Goal: Information Seeking & Learning: Learn about a topic

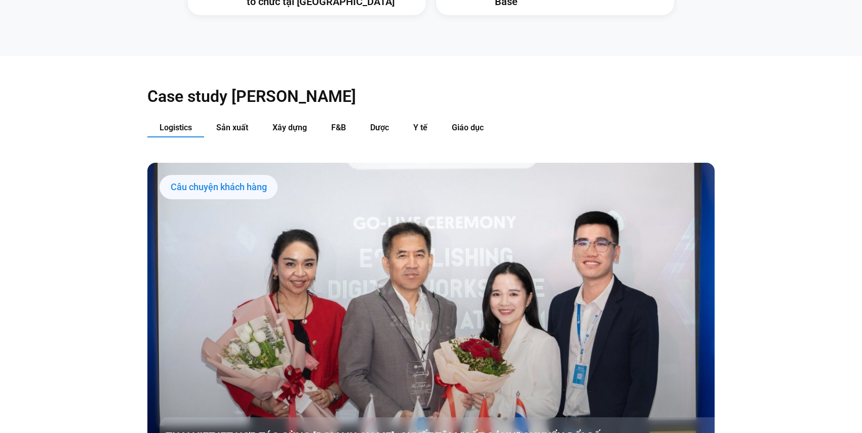
scroll to position [1092, 0]
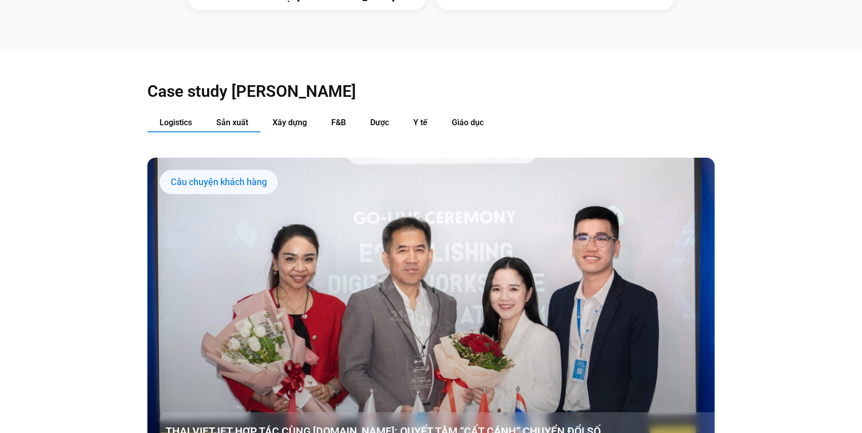
click at [243, 118] on span "Sản xuất" at bounding box center [232, 123] width 32 height 10
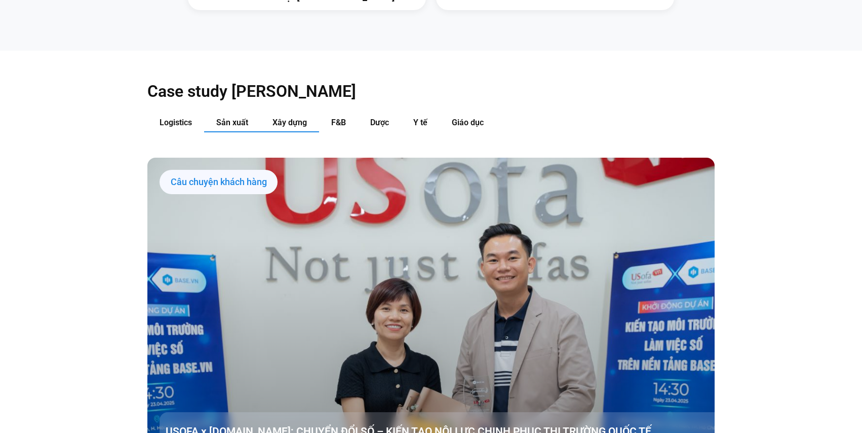
click at [284, 118] on span "Xây dựng" at bounding box center [290, 123] width 34 height 10
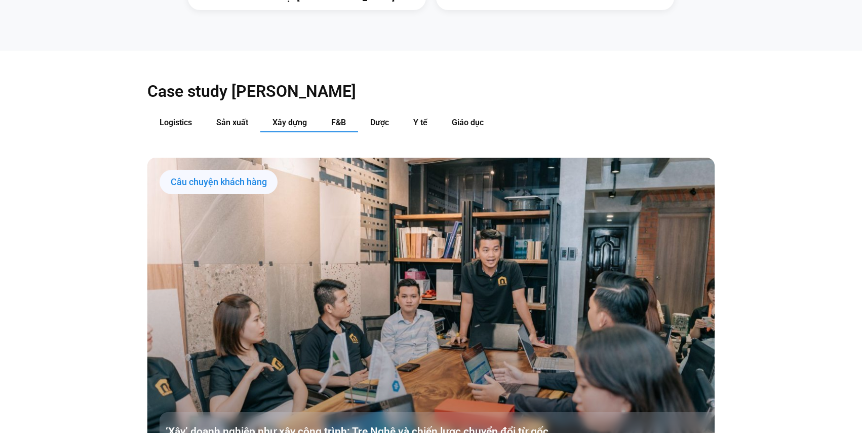
click at [355, 113] on button "F&B" at bounding box center [338, 122] width 39 height 19
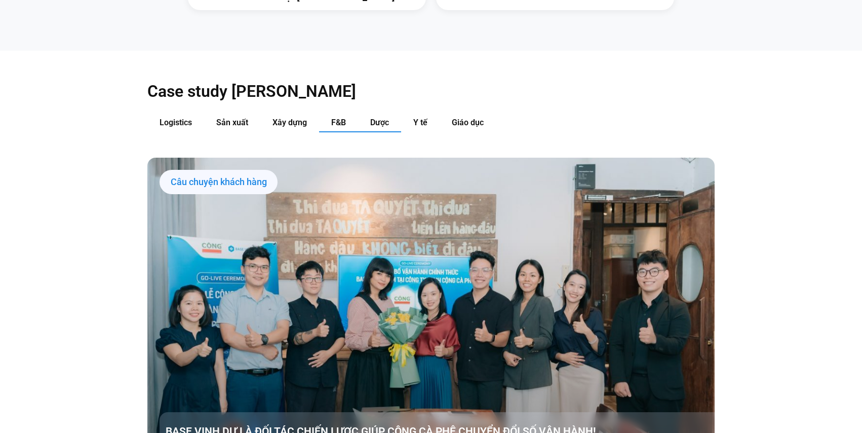
click at [380, 118] on span "Dược" at bounding box center [379, 123] width 19 height 10
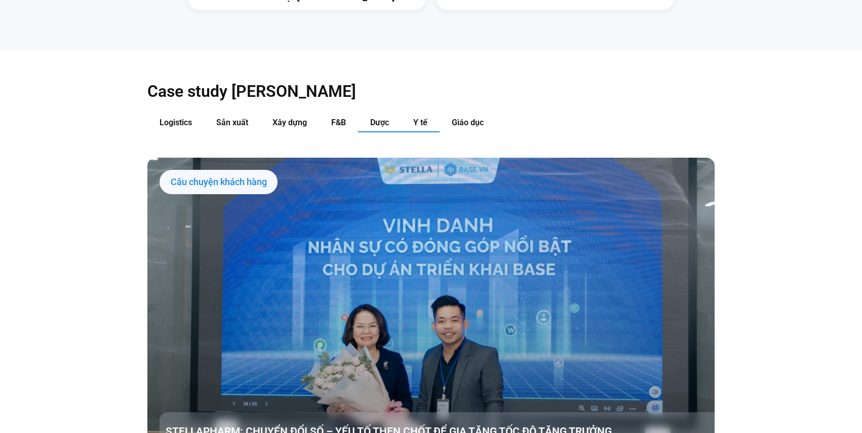
click at [430, 113] on button "Y tế" at bounding box center [420, 122] width 39 height 19
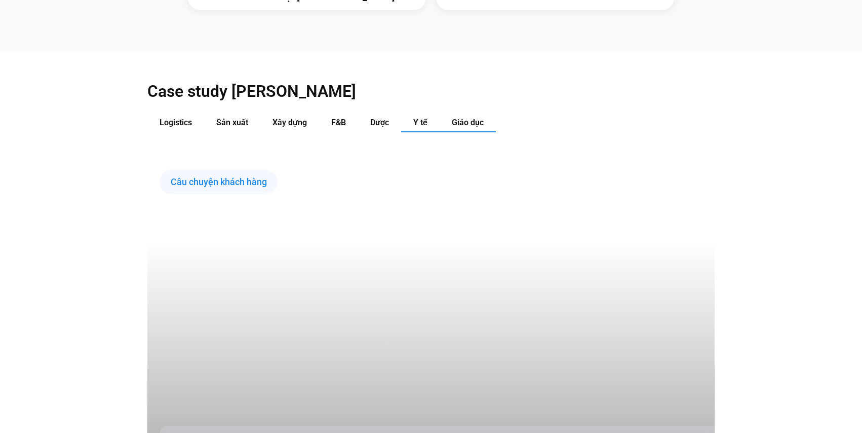
click at [467, 118] on span "Giáo dục" at bounding box center [468, 123] width 32 height 10
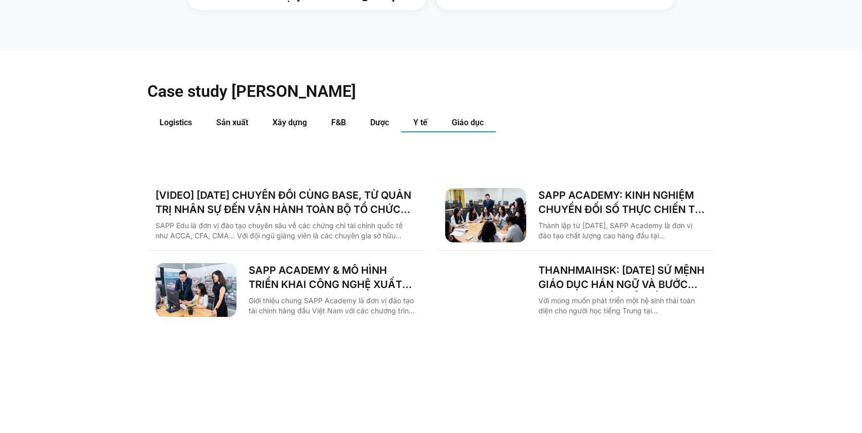
click at [418, 118] on span "Y tế" at bounding box center [420, 123] width 14 height 10
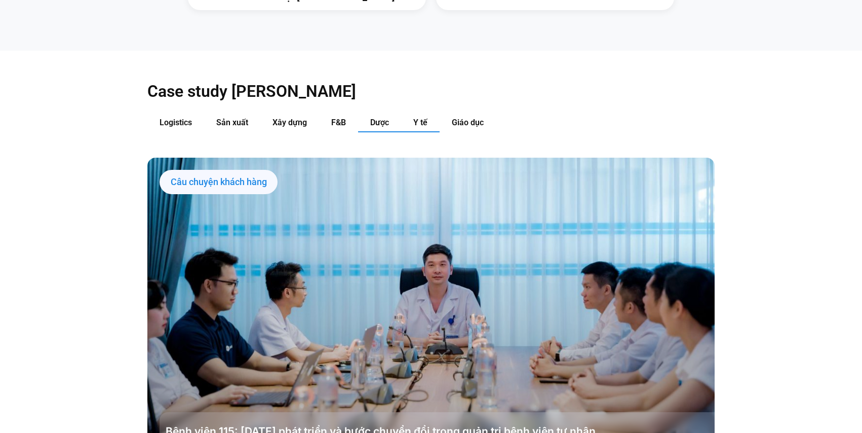
click at [381, 118] on span "Dược" at bounding box center [379, 123] width 19 height 10
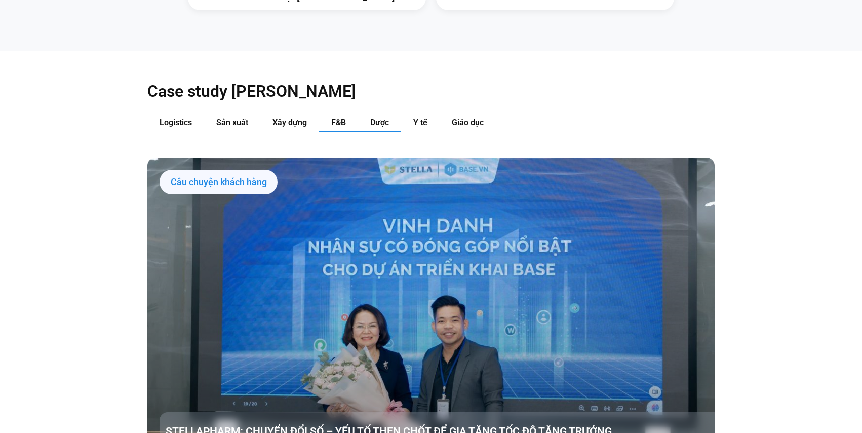
click at [335, 118] on span "F&B" at bounding box center [338, 123] width 15 height 10
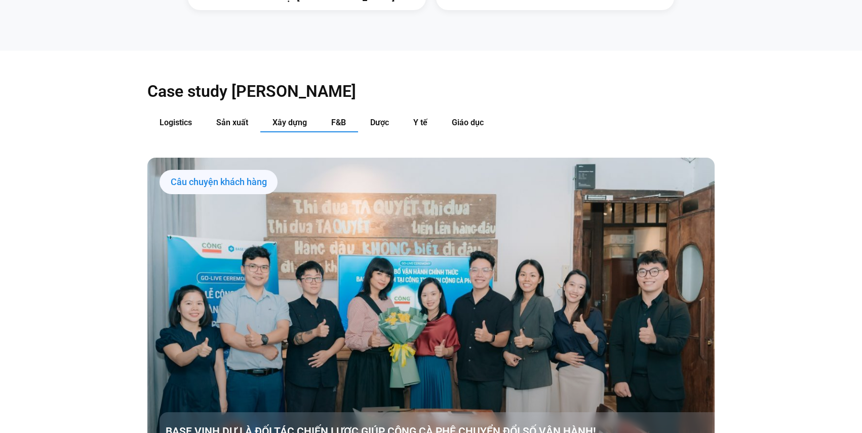
click at [286, 118] on span "Xây dựng" at bounding box center [290, 123] width 34 height 10
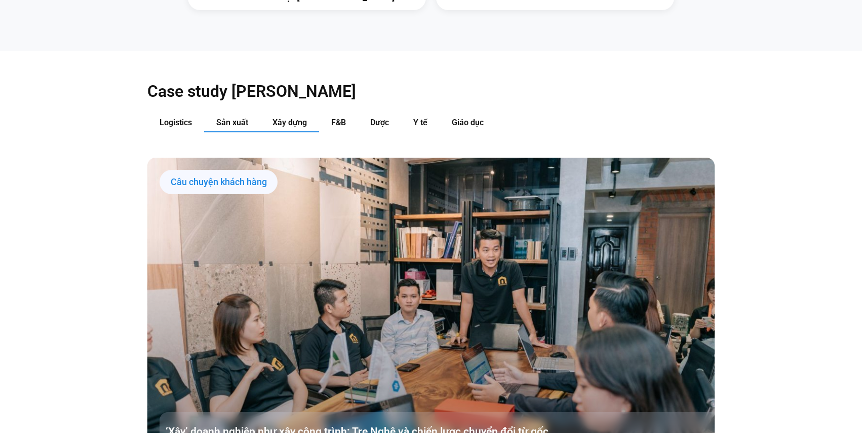
click at [215, 113] on button "Sản xuất" at bounding box center [232, 122] width 56 height 19
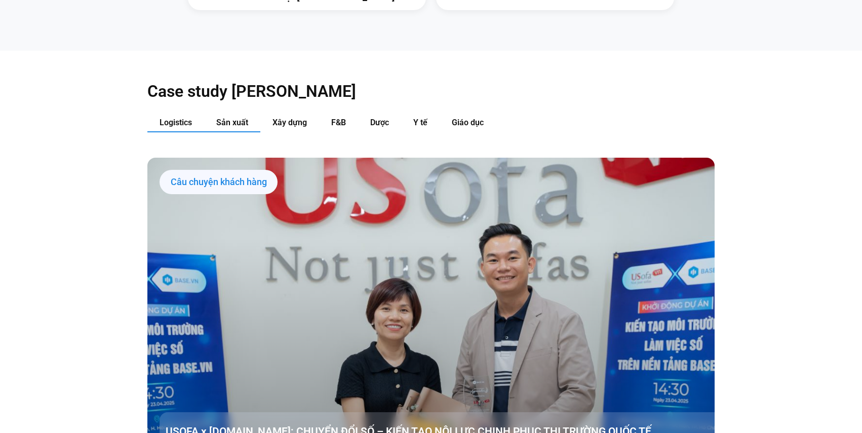
click at [186, 118] on span "Logistics" at bounding box center [176, 123] width 32 height 10
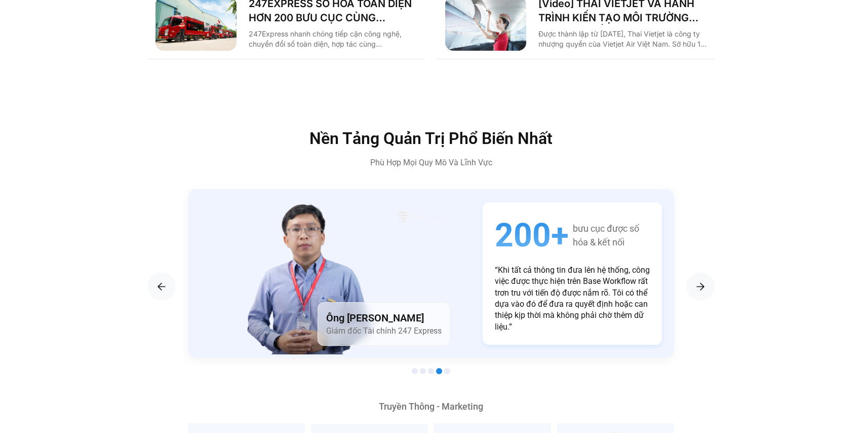
scroll to position [1680, 0]
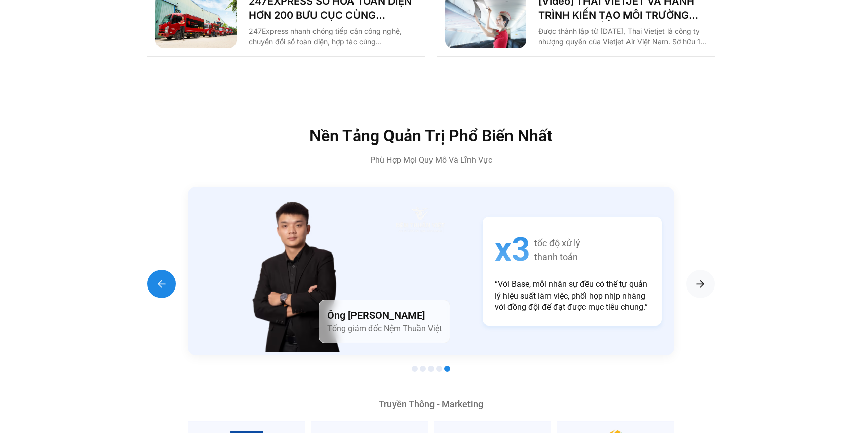
click at [155, 272] on div "Previous slide" at bounding box center [161, 284] width 28 height 28
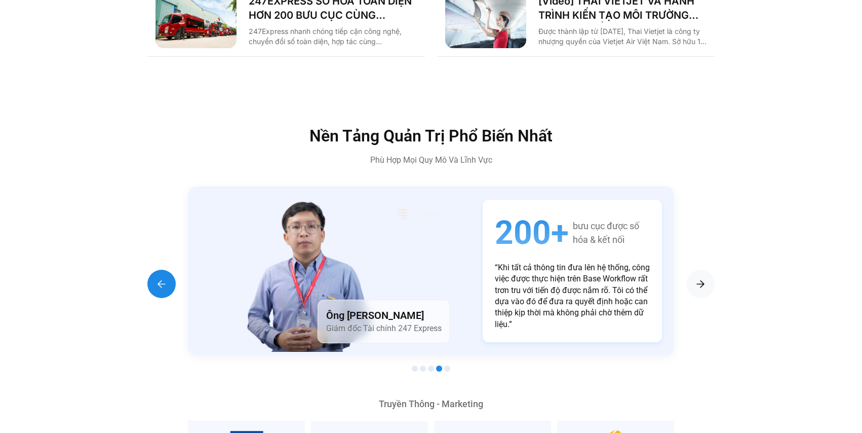
click at [155, 272] on div "Previous slide" at bounding box center [161, 284] width 28 height 28
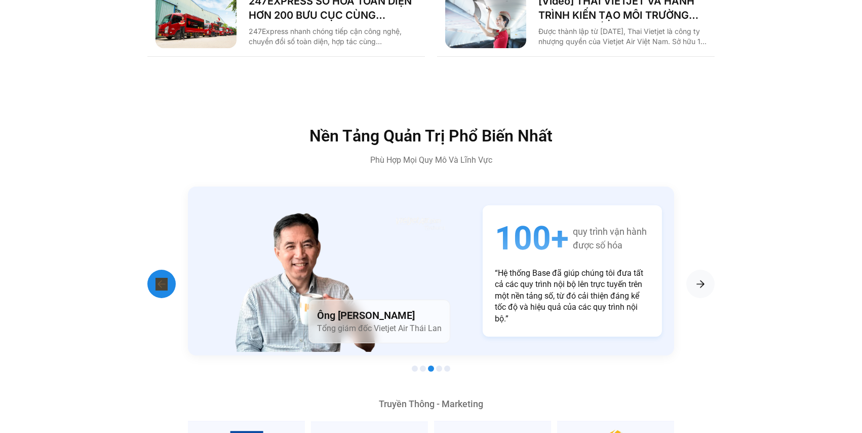
click at [155, 272] on div "Previous slide" at bounding box center [161, 284] width 28 height 28
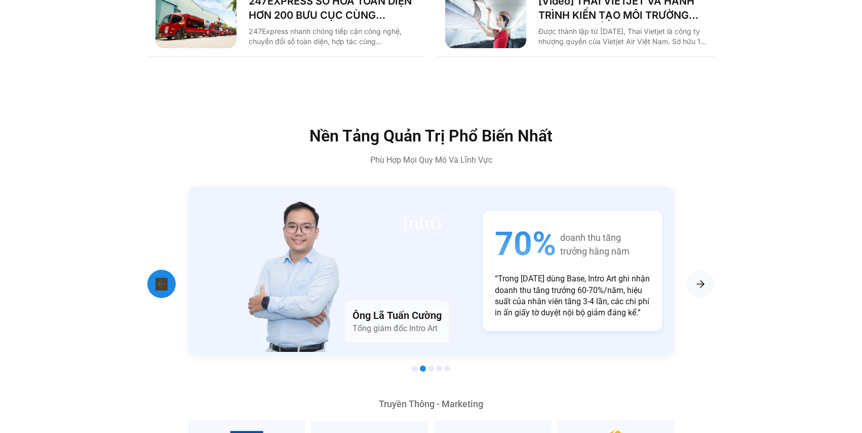
click at [155, 272] on div "Previous slide" at bounding box center [161, 284] width 28 height 28
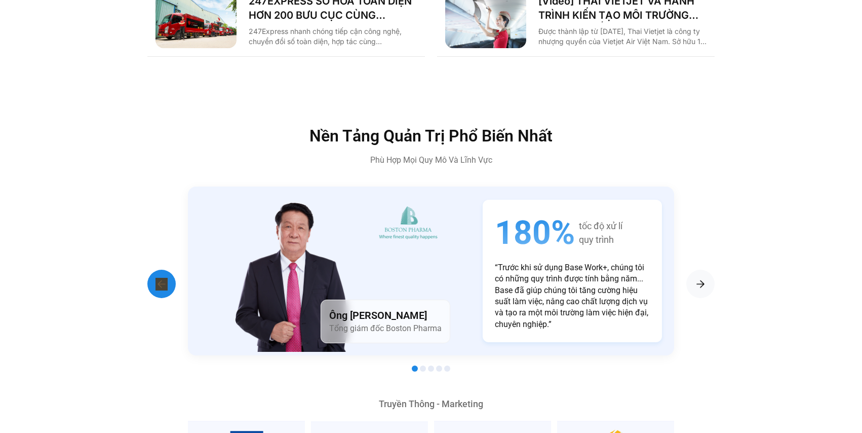
click at [155, 272] on div "Previous slide" at bounding box center [161, 284] width 28 height 28
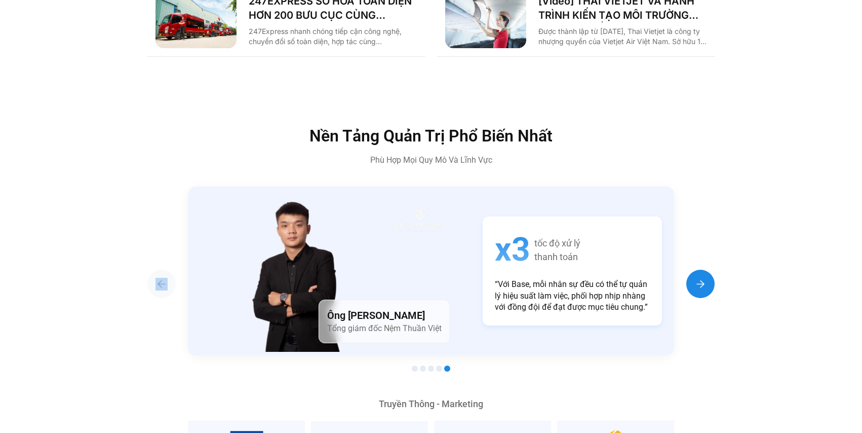
click at [703, 278] on img "Next slide" at bounding box center [701, 284] width 12 height 12
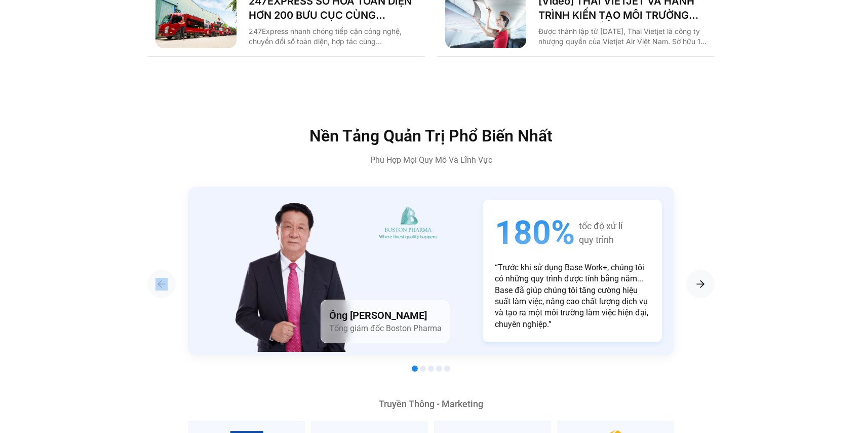
click at [449, 299] on div "Ông [PERSON_NAME] Tổng giám đốc Boston Pharma" at bounding box center [386, 321] width 130 height 44
click at [538, 271] on p "“Trước khi sử dụng Base Work+, chúng tôi có những quy trình được tính bằng năm.…" at bounding box center [572, 296] width 155 height 68
click at [699, 278] on img "Next slide" at bounding box center [701, 284] width 12 height 12
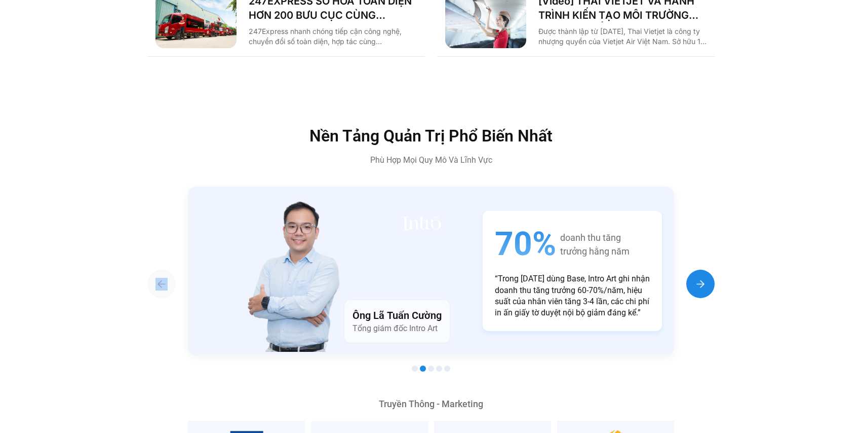
click at [699, 278] on img "Next slide" at bounding box center [701, 284] width 12 height 12
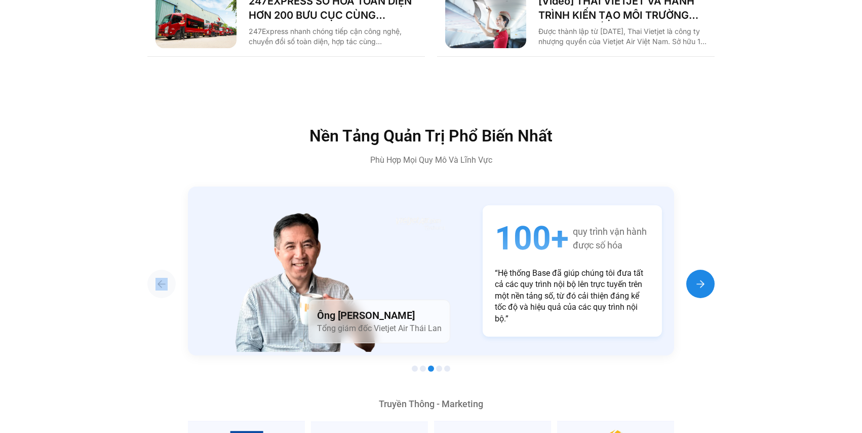
click at [699, 278] on img "Next slide" at bounding box center [701, 284] width 12 height 12
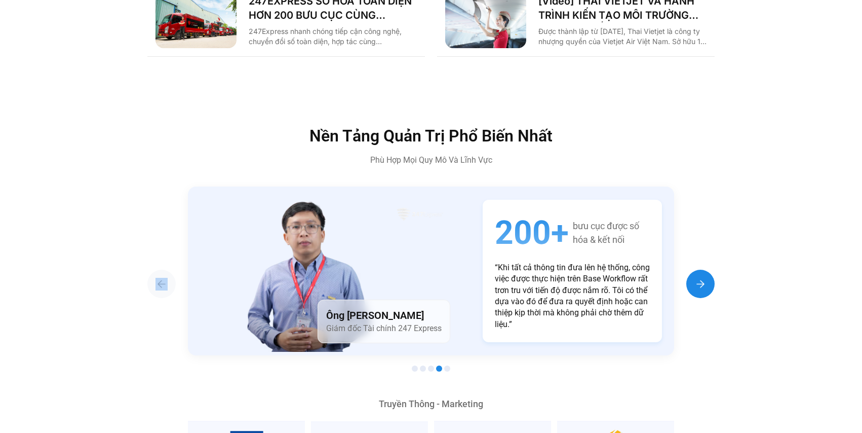
click at [699, 278] on img "Next slide" at bounding box center [701, 284] width 12 height 12
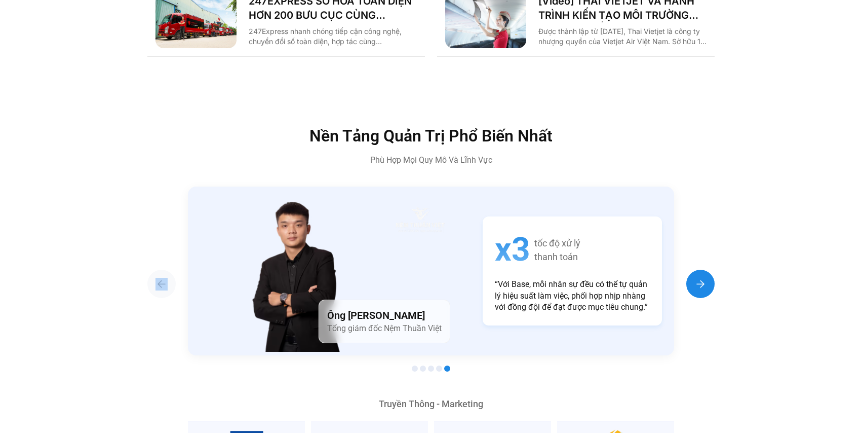
click at [699, 278] on img "Next slide" at bounding box center [701, 284] width 12 height 12
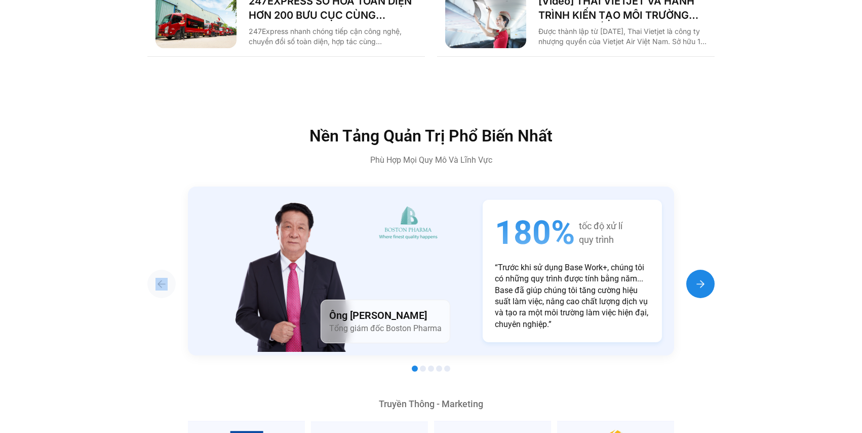
click at [699, 278] on img "Next slide" at bounding box center [701, 284] width 12 height 12
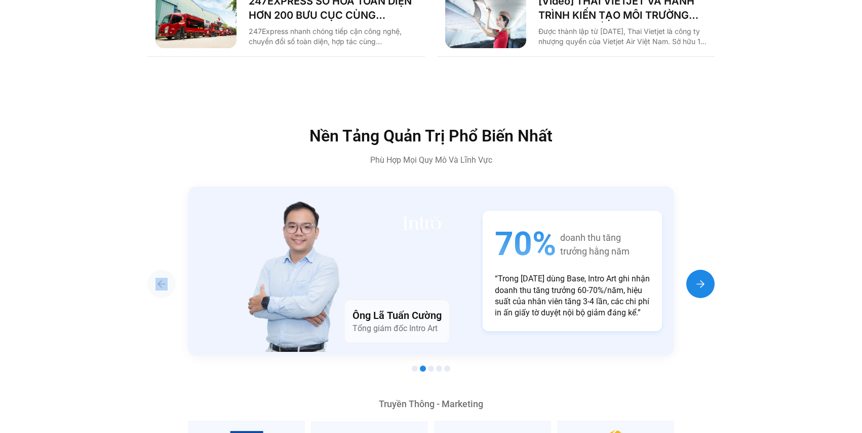
click at [699, 278] on img "Next slide" at bounding box center [701, 284] width 12 height 12
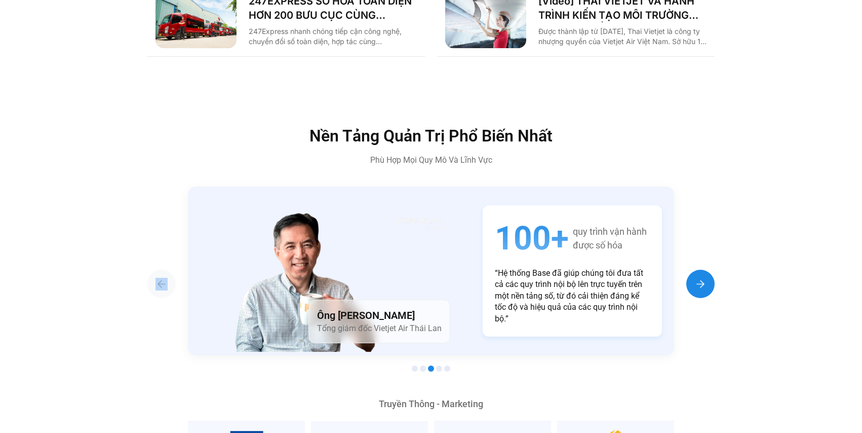
click at [699, 278] on img "Next slide" at bounding box center [701, 284] width 12 height 12
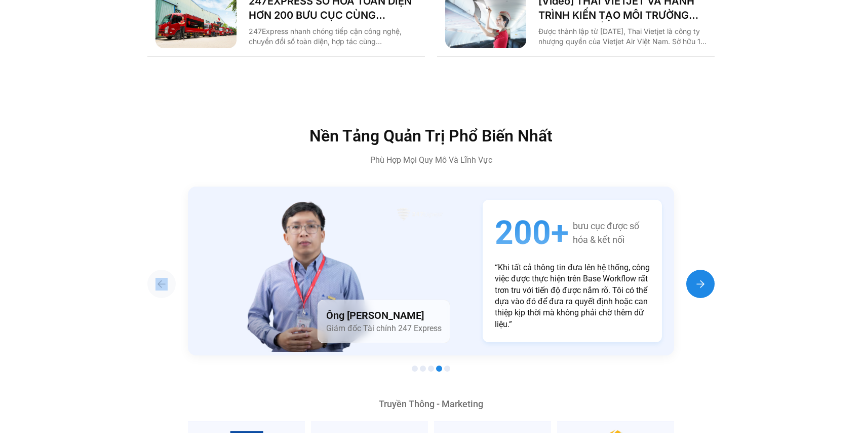
click at [699, 278] on img "Next slide" at bounding box center [701, 284] width 12 height 12
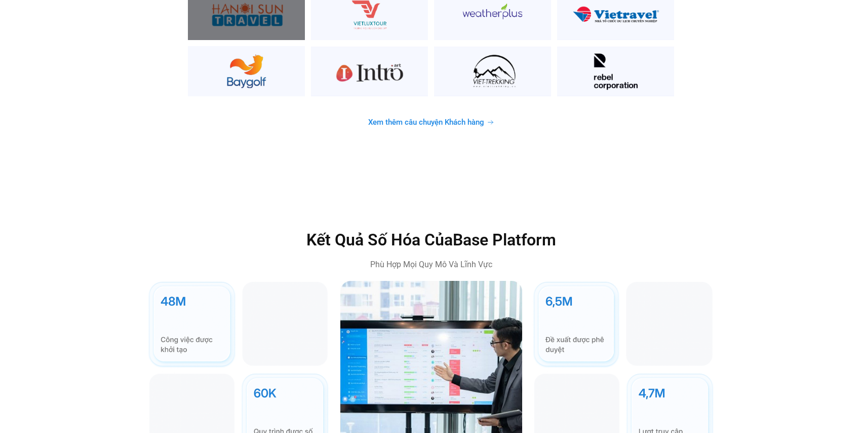
scroll to position [2977, 0]
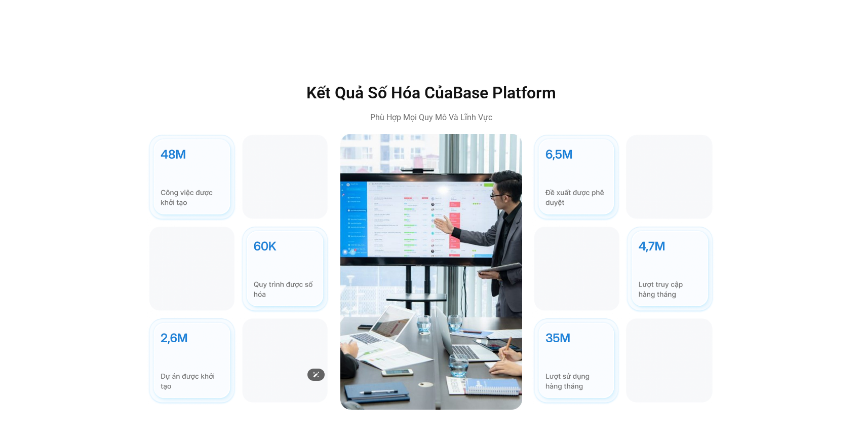
click at [273, 263] on img at bounding box center [238, 269] width 182 height 271
click at [233, 258] on img at bounding box center [238, 269] width 182 height 271
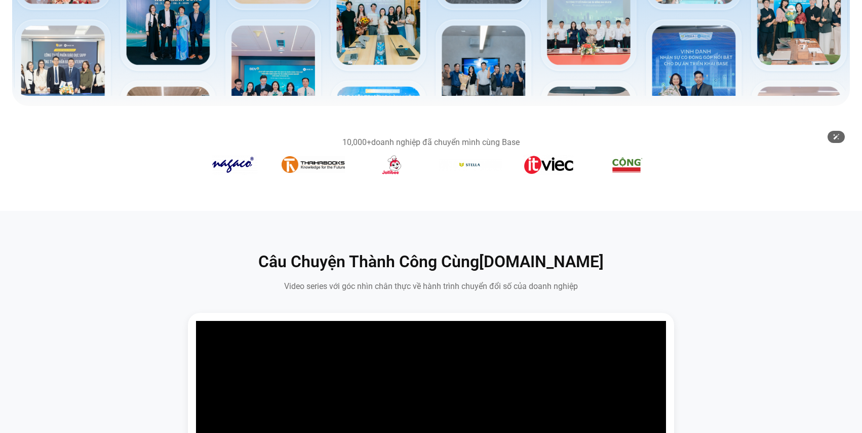
scroll to position [519, 0]
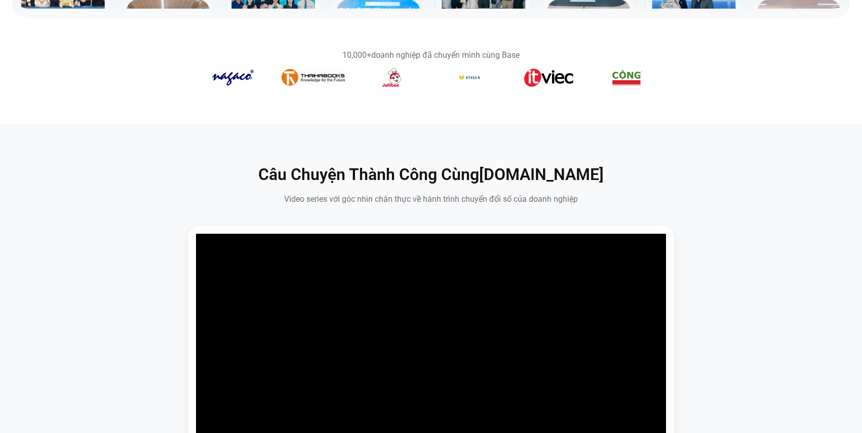
click at [525, 91] on figure "5 / 14" at bounding box center [548, 79] width 63 height 24
click at [561, 71] on img "5 / 14" at bounding box center [548, 77] width 51 height 20
click at [468, 75] on img "4 / 14" at bounding box center [470, 77] width 63 height 13
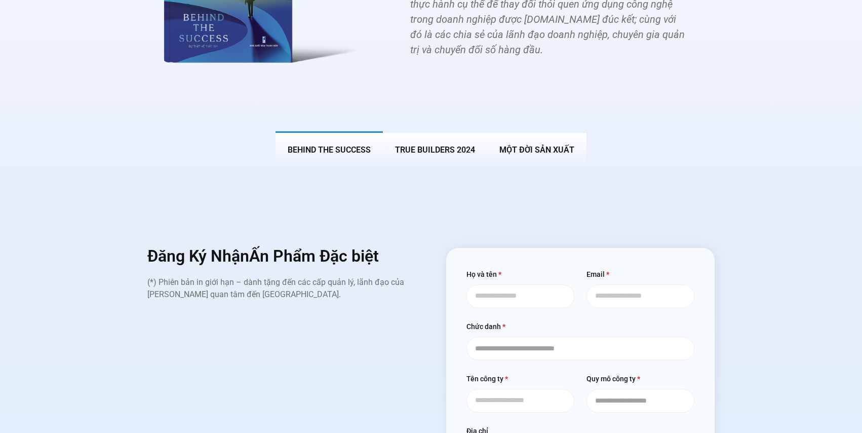
scroll to position [3975, 0]
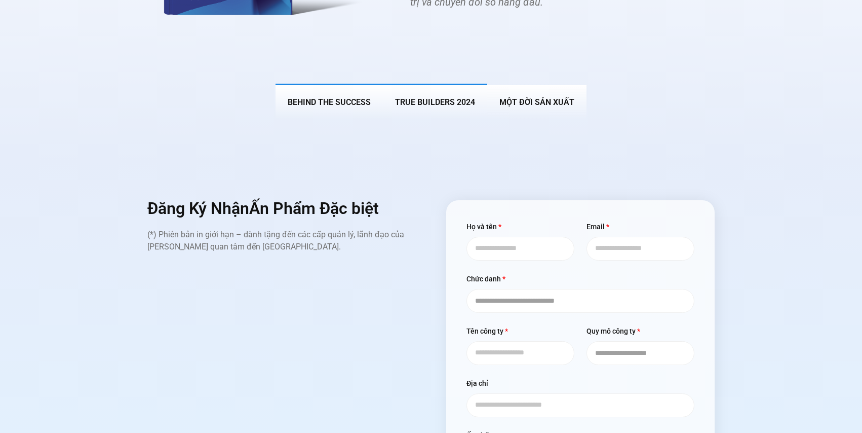
click at [458, 97] on span "True Builders 2024" at bounding box center [435, 102] width 80 height 10
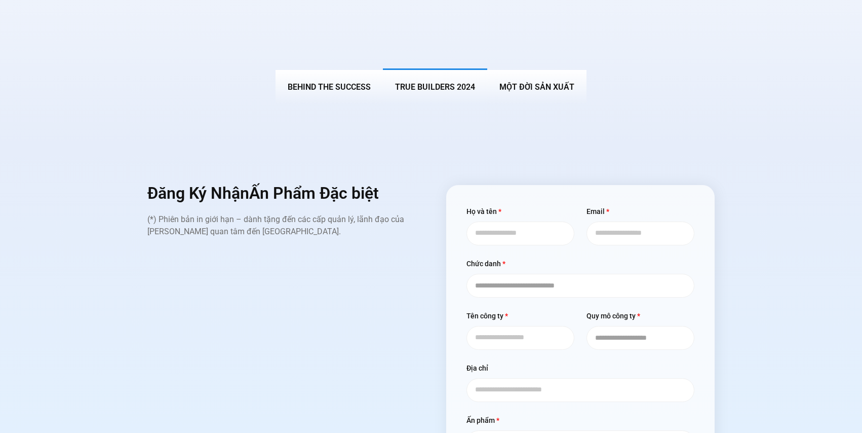
scroll to position [3960, 0]
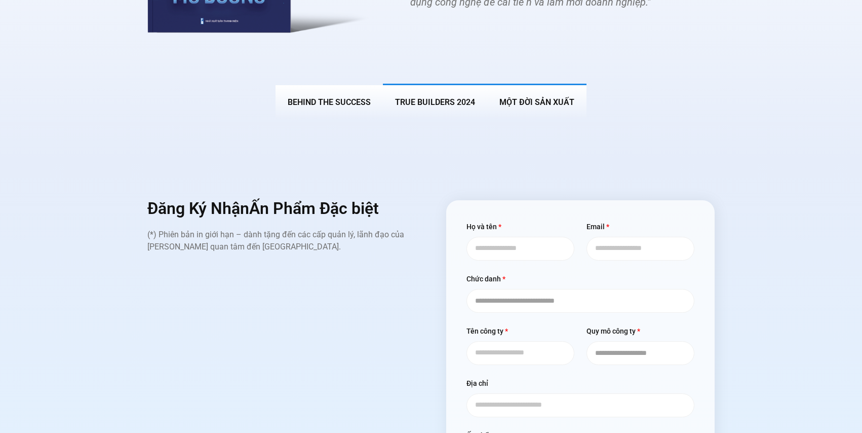
click at [537, 84] on button "MỘT ĐỜI SẢN XUẤT" at bounding box center [536, 101] width 99 height 35
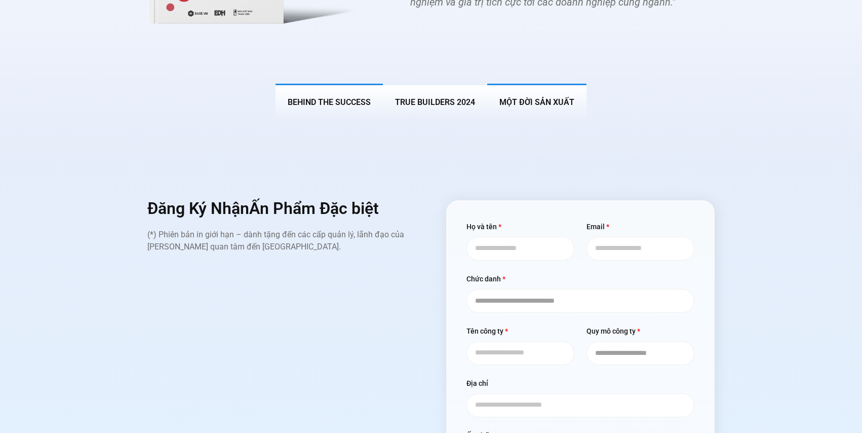
click at [357, 97] on span "BEHIND THE SUCCESS" at bounding box center [329, 102] width 83 height 10
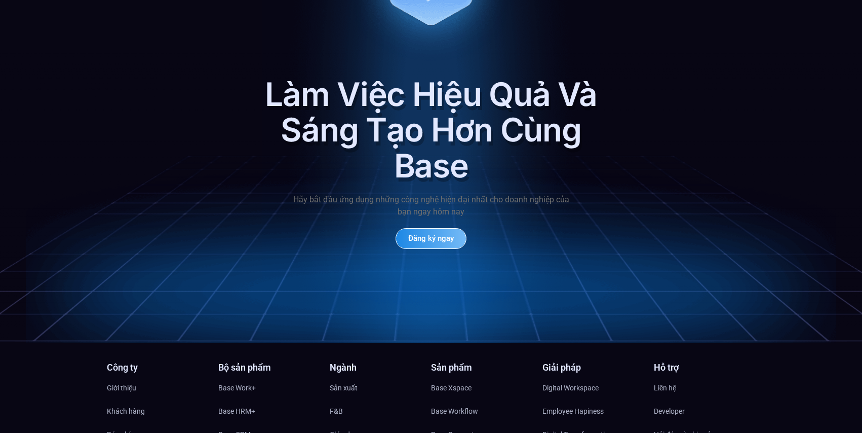
scroll to position [4885, 0]
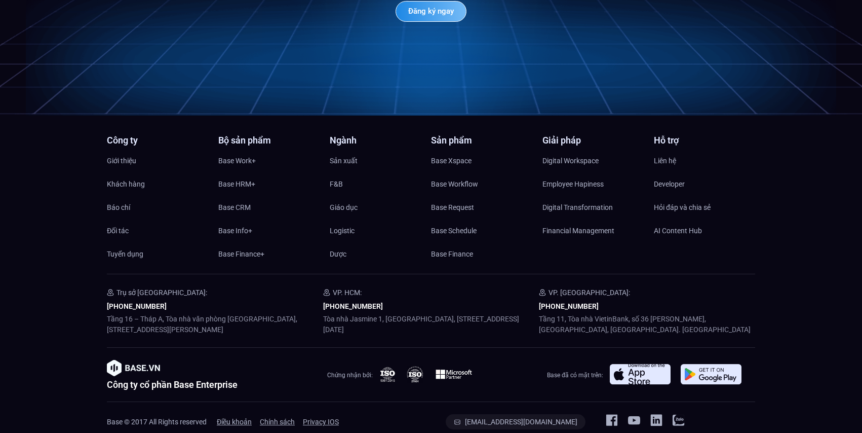
click at [337, 314] on p "Tòa nhà Jasmine 1, [GEOGRAPHIC_DATA], [STREET_ADDRESS][DATE]" at bounding box center [431, 324] width 216 height 21
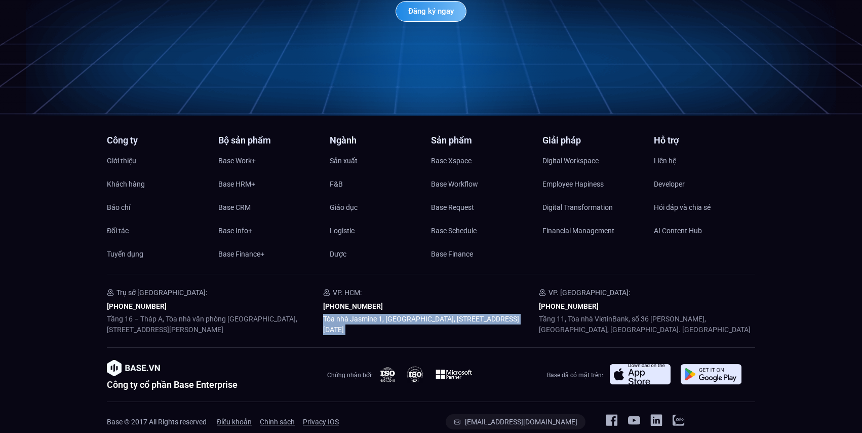
click at [337, 314] on p "Tòa nhà Jasmine 1, [GEOGRAPHIC_DATA], [STREET_ADDRESS][DATE]" at bounding box center [431, 324] width 216 height 21
click at [551, 314] on p "Tầng 11, Tòa nhà VietinBank, số 36 [PERSON_NAME], [GEOGRAPHIC_DATA], [GEOGRAPHI…" at bounding box center [647, 324] width 216 height 21
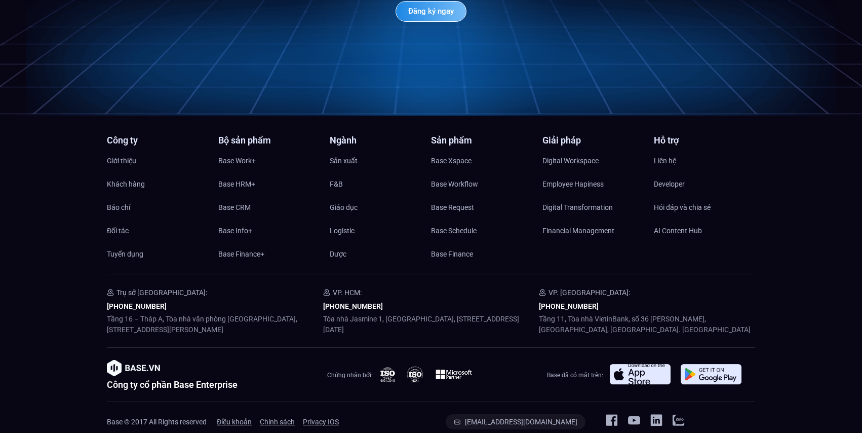
click at [551, 314] on p "Tầng 11, Tòa nhà VietinBank, số 36 [PERSON_NAME], [GEOGRAPHIC_DATA], [GEOGRAPHI…" at bounding box center [647, 324] width 216 height 21
